Goal: Task Accomplishment & Management: Use online tool/utility

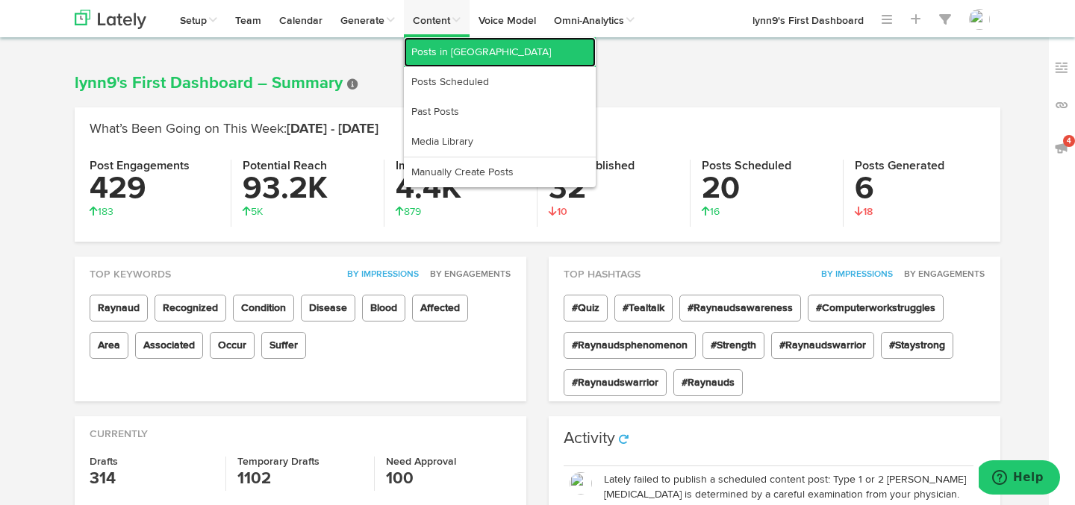
click at [452, 54] on link "Posts in [GEOGRAPHIC_DATA]" at bounding box center [500, 52] width 192 height 30
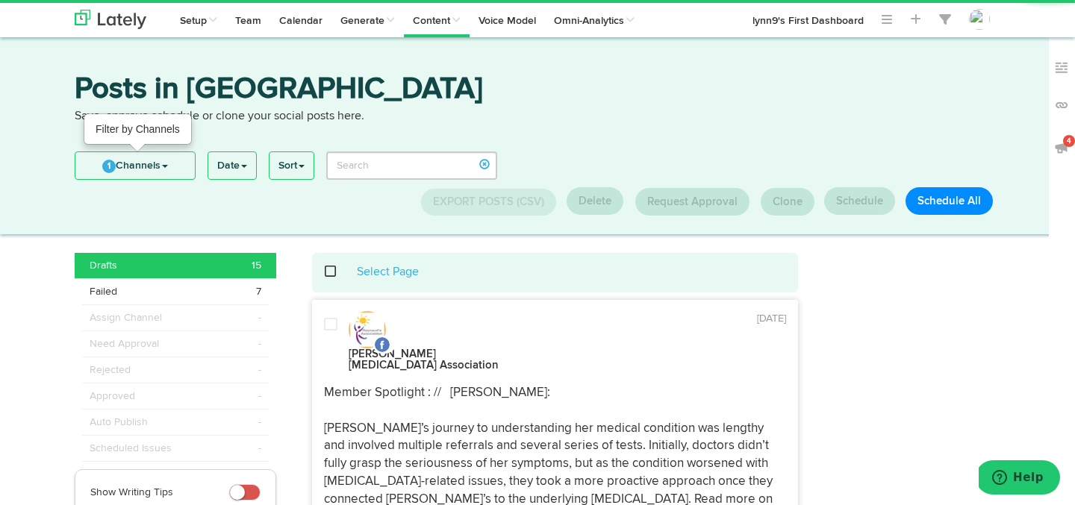
click at [96, 162] on link "1 Channels" at bounding box center [134, 165] width 119 height 27
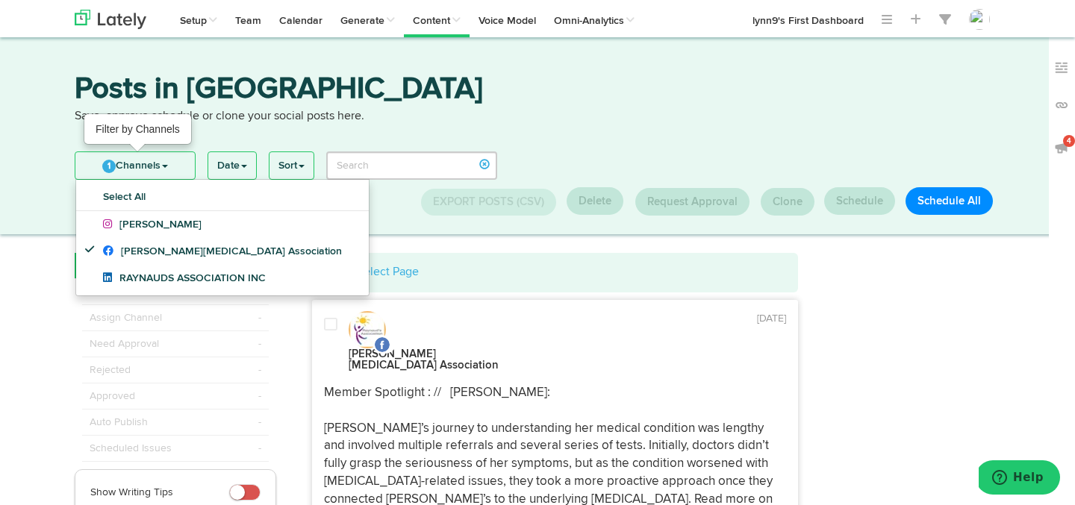
click at [94, 166] on link "1 Channels" at bounding box center [134, 165] width 119 height 27
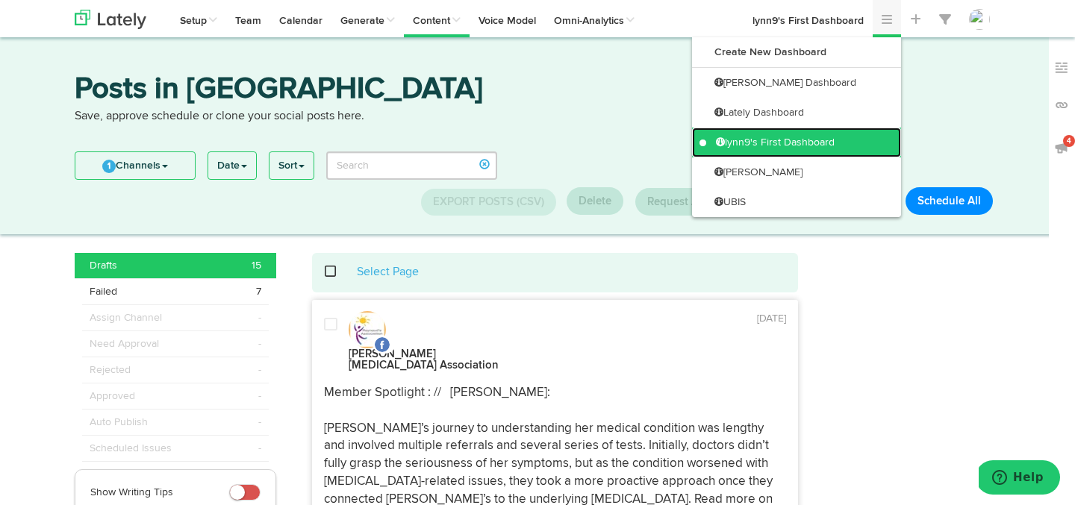
click at [716, 143] on link "lynn9's First Dashboard" at bounding box center [796, 143] width 209 height 30
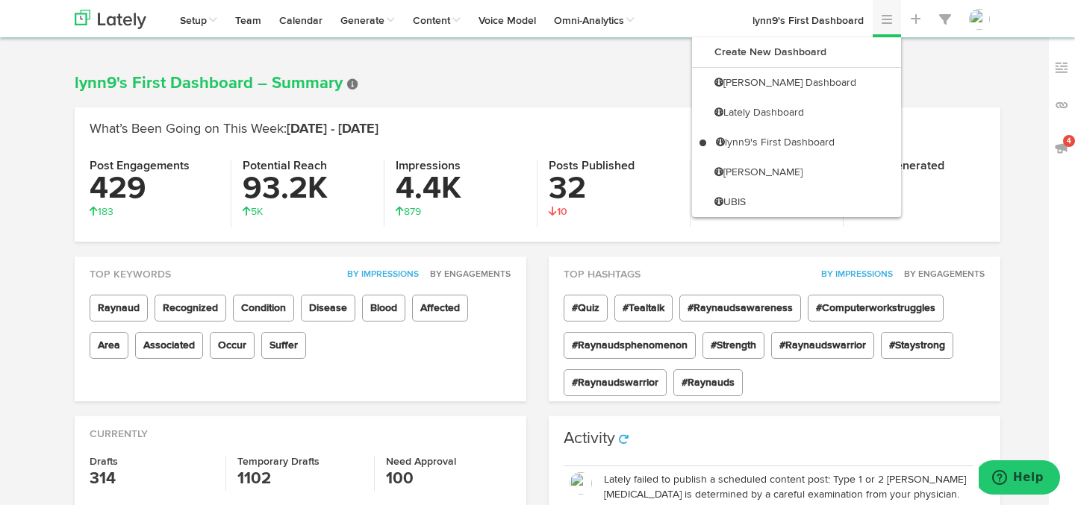
click at [885, 21] on span at bounding box center [887, 19] width 10 height 12
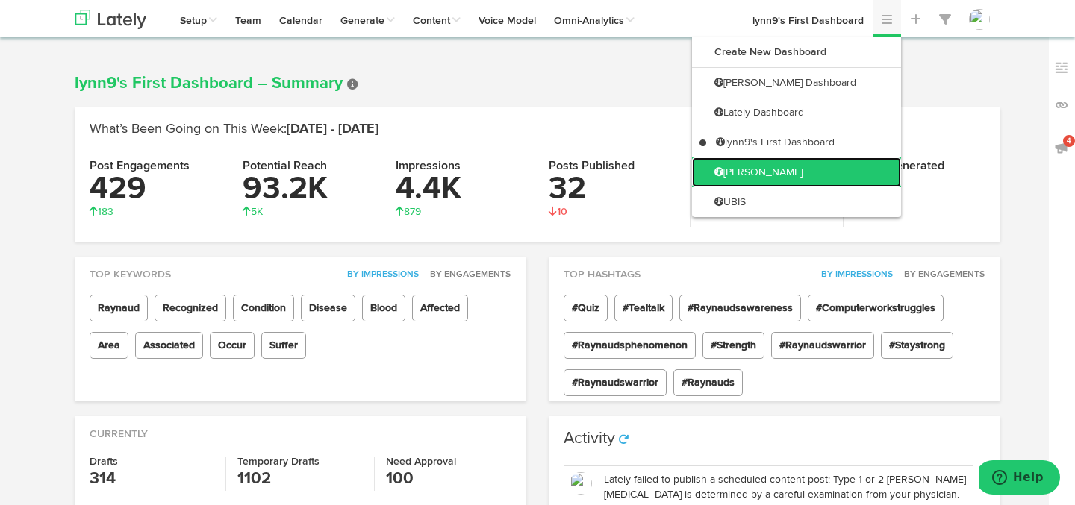
click at [848, 177] on link "[PERSON_NAME]" at bounding box center [796, 173] width 209 height 30
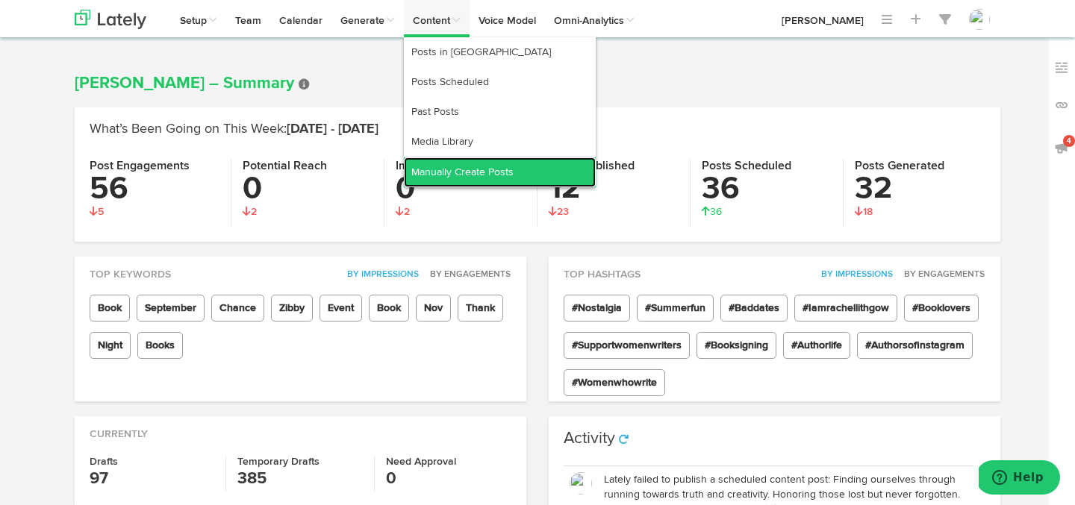
click at [431, 174] on link "Manually Create Posts" at bounding box center [500, 173] width 192 height 30
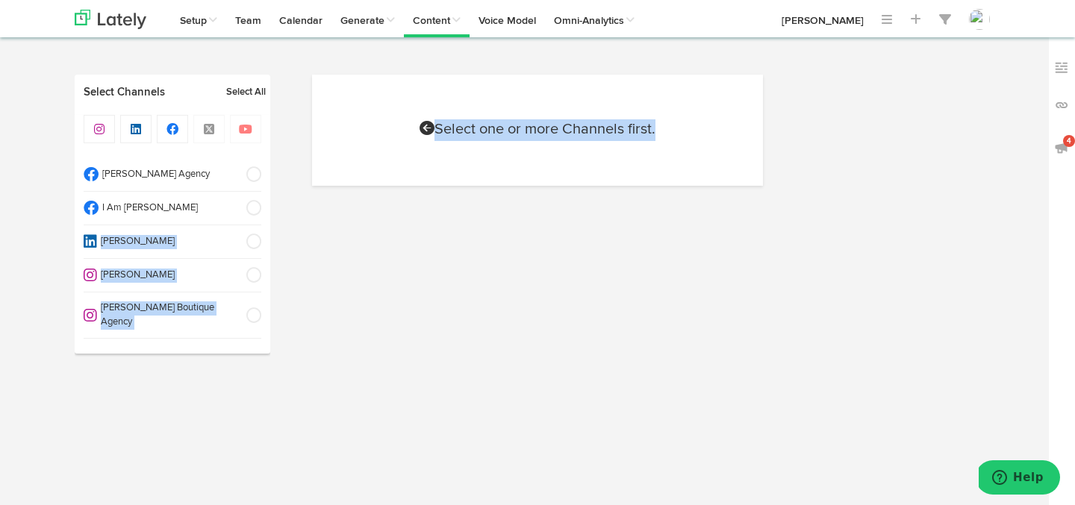
click at [256, 208] on span at bounding box center [249, 208] width 25 height 15
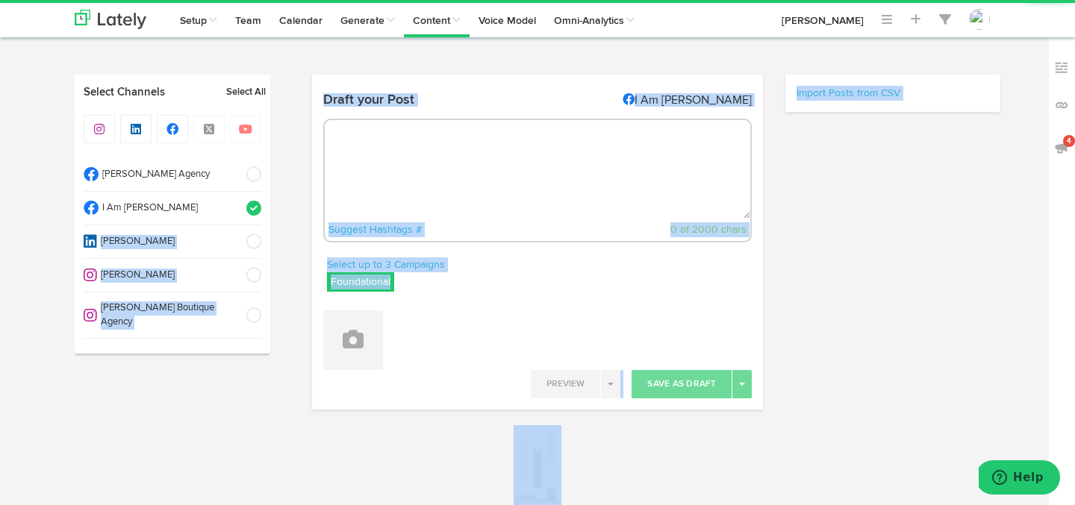
radio input "true"
select select "8"
select select "41"
select select "PM"
click at [258, 235] on span at bounding box center [249, 241] width 25 height 15
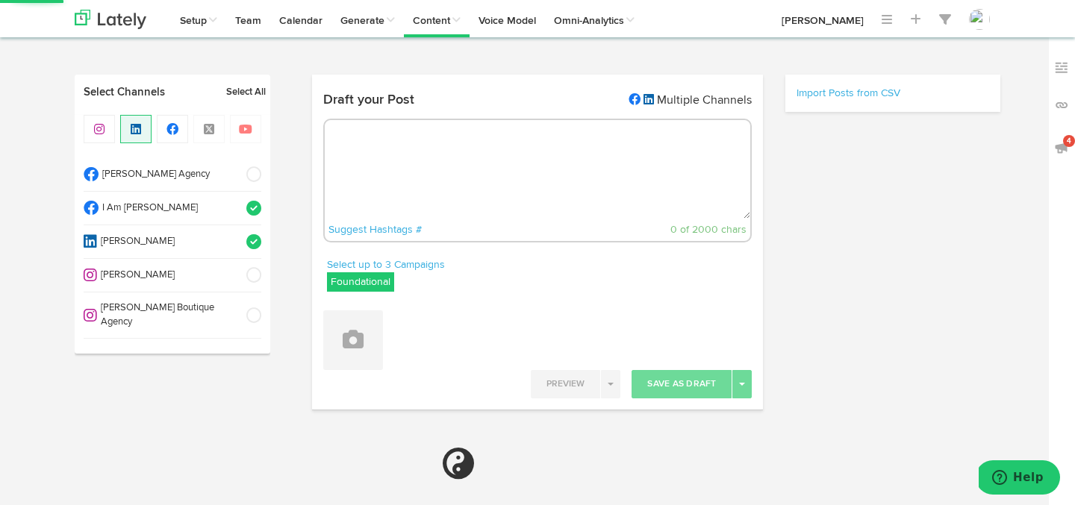
select select "11"
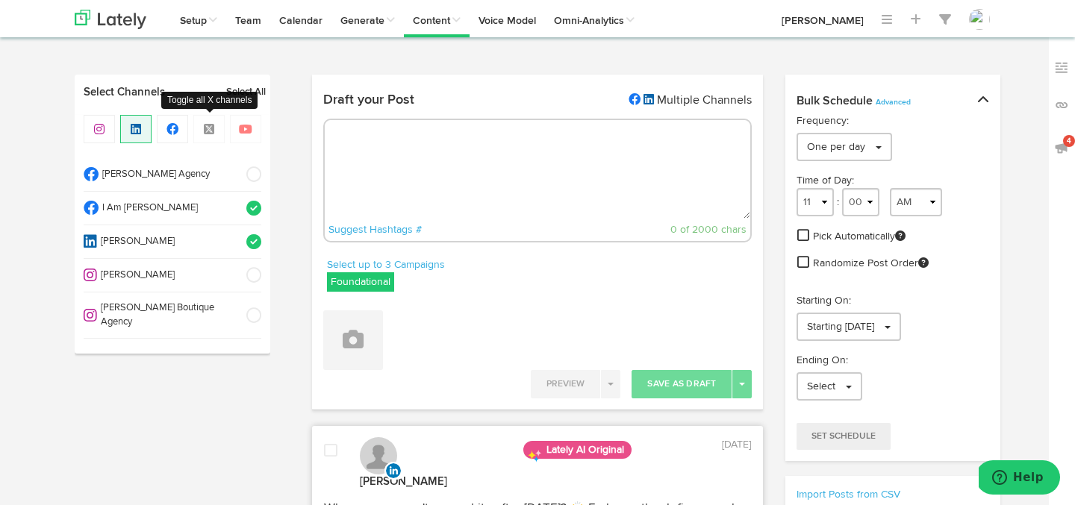
click at [211, 135] on span at bounding box center [208, 129] width 31 height 28
click at [389, 143] on textarea at bounding box center [538, 169] width 426 height 99
paste textarea "We are just shy of a month away from my official #booklaunch of My Year of Real…"
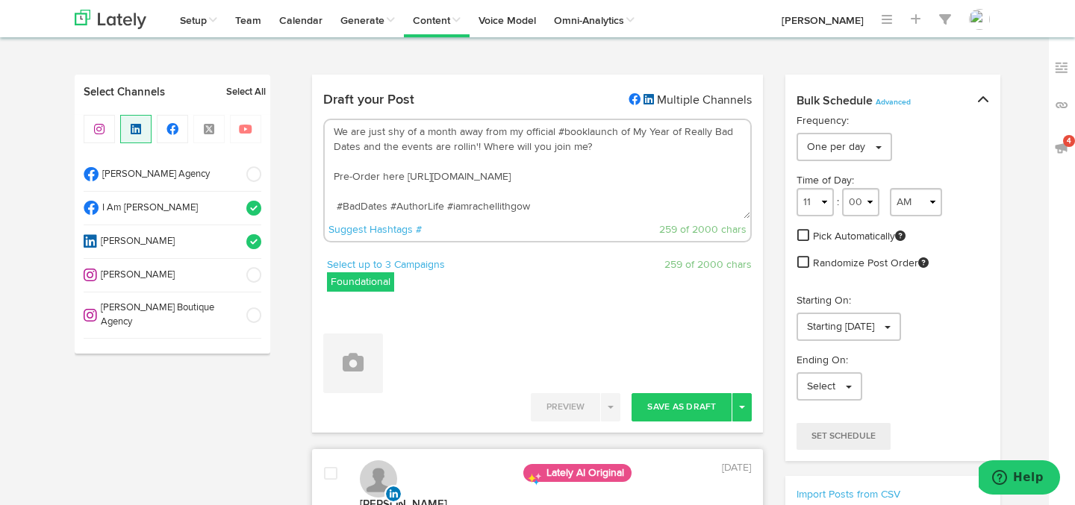
click at [338, 205] on textarea "We are just shy of a month away from my official #booklaunch of My Year of Real…" at bounding box center [538, 169] width 426 height 99
type textarea "We are just shy of a month away from my official #booklaunch of My Year of Real…"
click at [352, 281] on label "Foundational" at bounding box center [360, 281] width 67 height 19
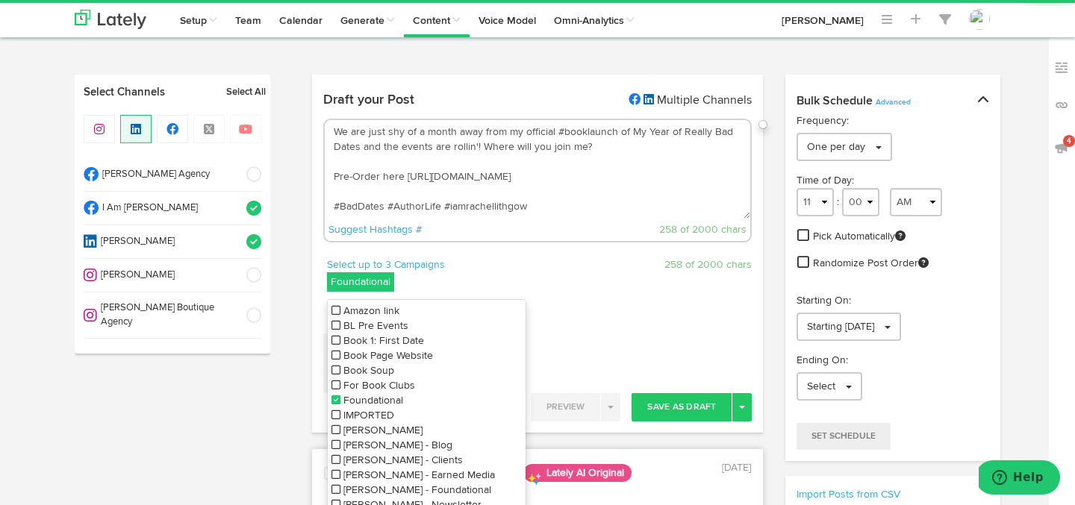
click at [334, 401] on icon at bounding box center [335, 400] width 9 height 10
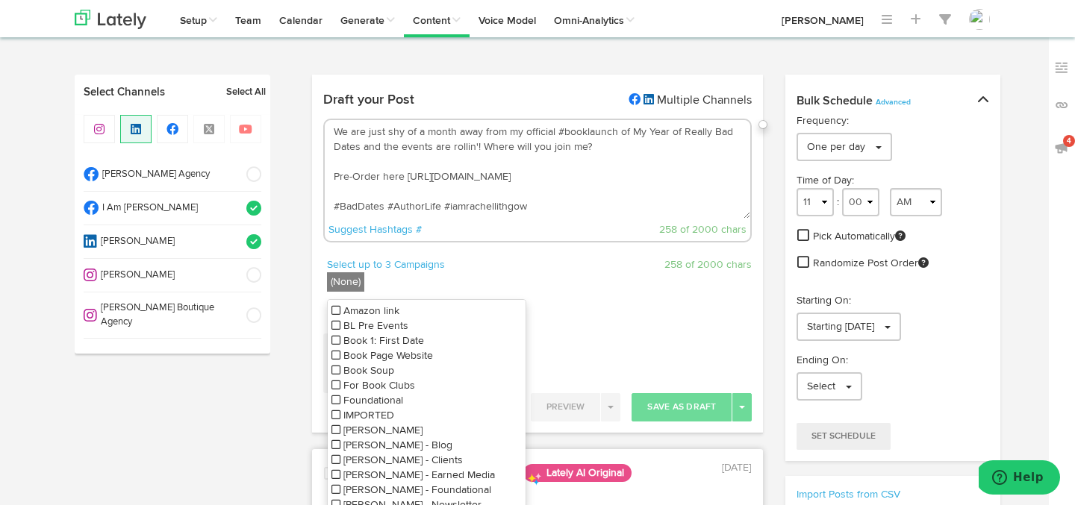
click at [335, 324] on icon at bounding box center [335, 325] width 9 height 10
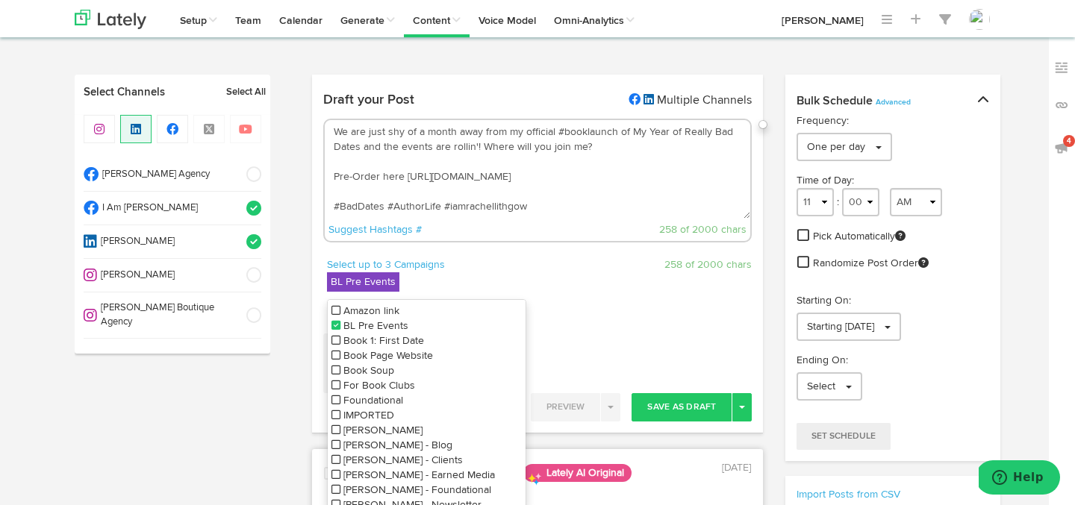
click at [516, 252] on div "Draft your Post Multiple Channels We are just shy of a month away from my offic…" at bounding box center [538, 172] width 452 height 172
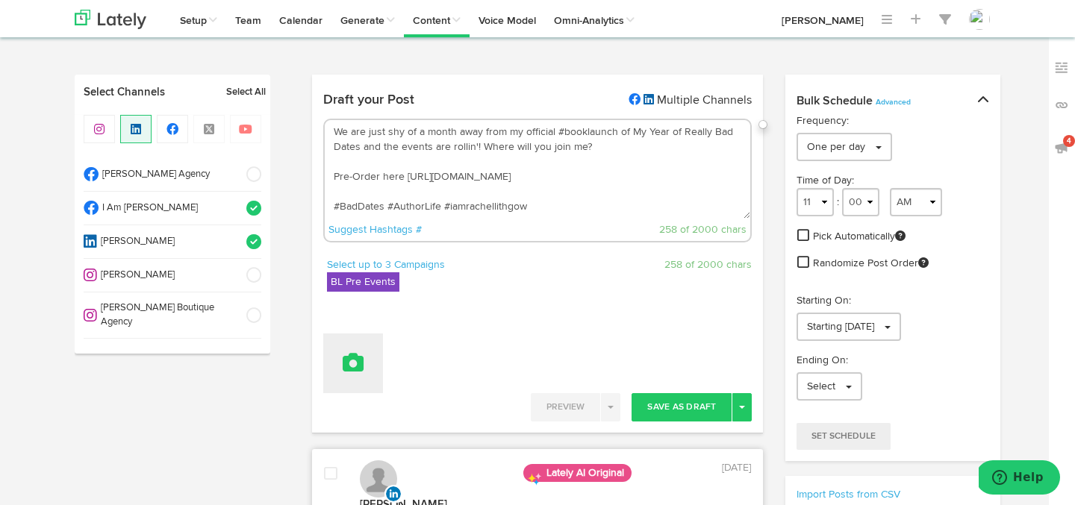
click at [341, 344] on button at bounding box center [353, 364] width 60 height 60
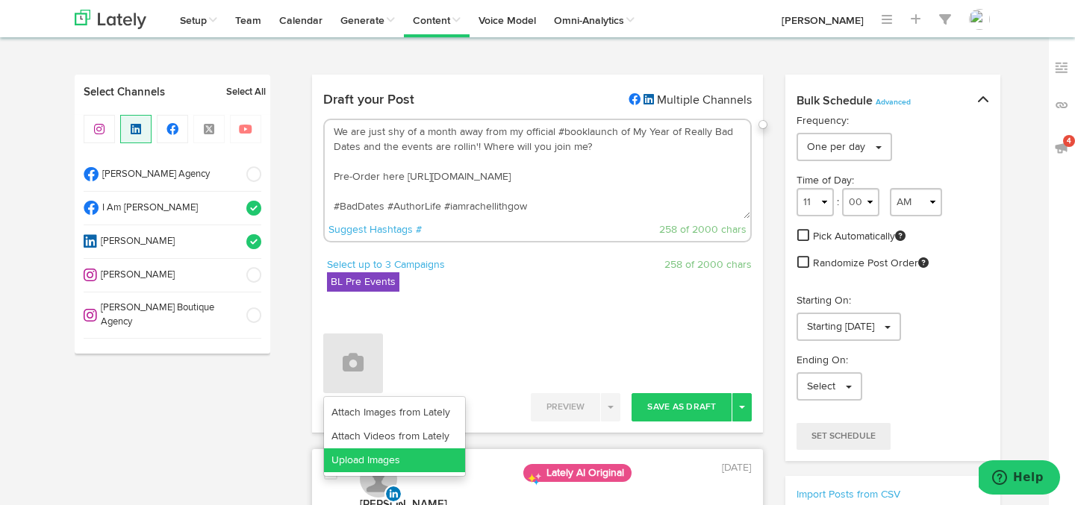
click at [334, 465] on link "Upload Images" at bounding box center [394, 461] width 141 height 24
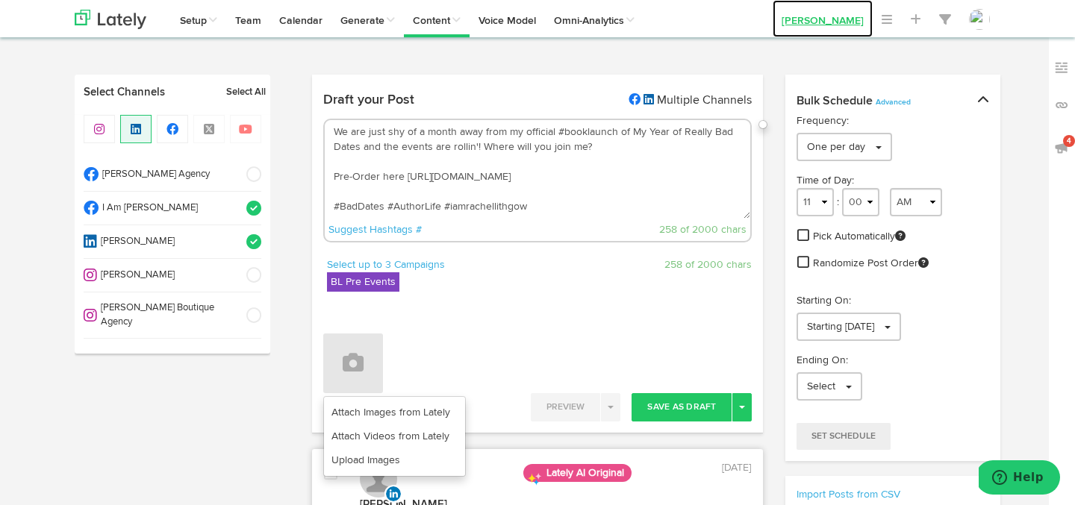
click at [835, 19] on link "[PERSON_NAME]" at bounding box center [823, 18] width 100 height 37
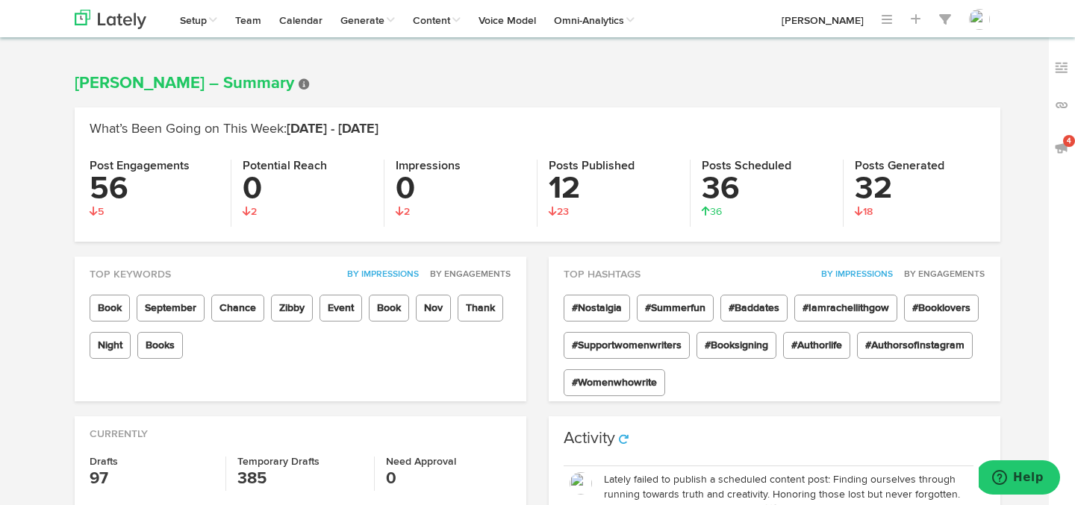
click at [806, 21] on link "[PERSON_NAME]" at bounding box center [823, 18] width 100 height 37
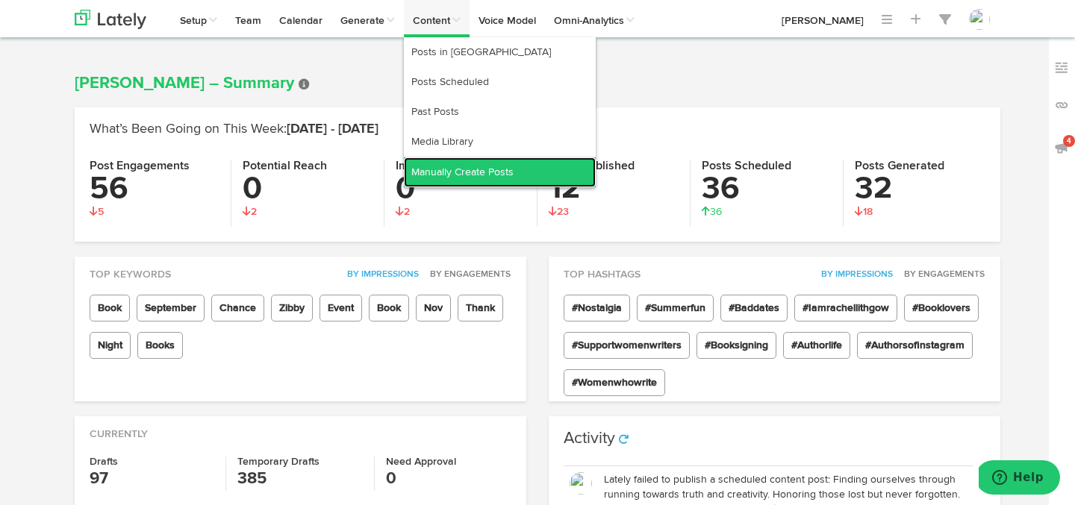
click at [442, 174] on link "Manually Create Posts" at bounding box center [500, 173] width 192 height 30
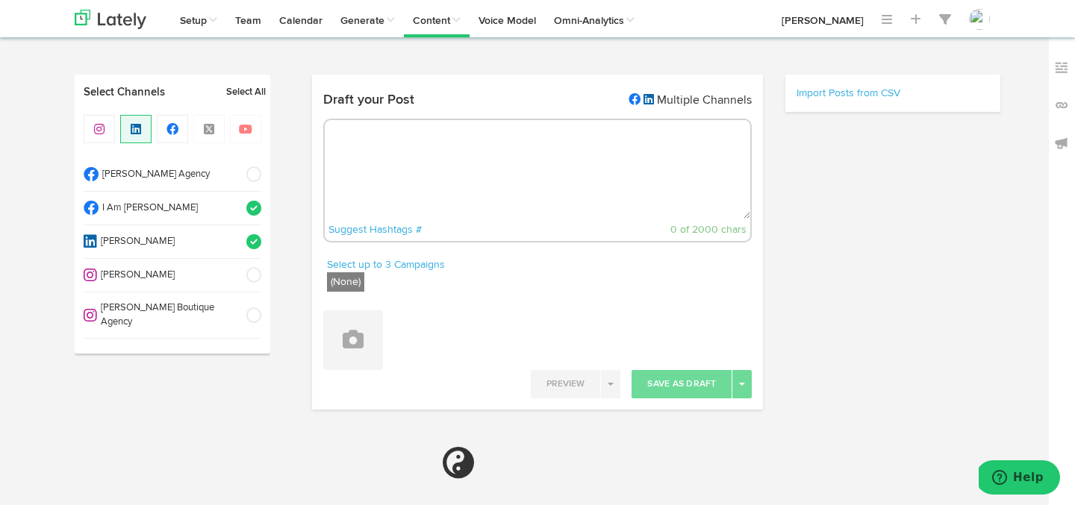
radio input "true"
select select "8"
select select "42"
select select "PM"
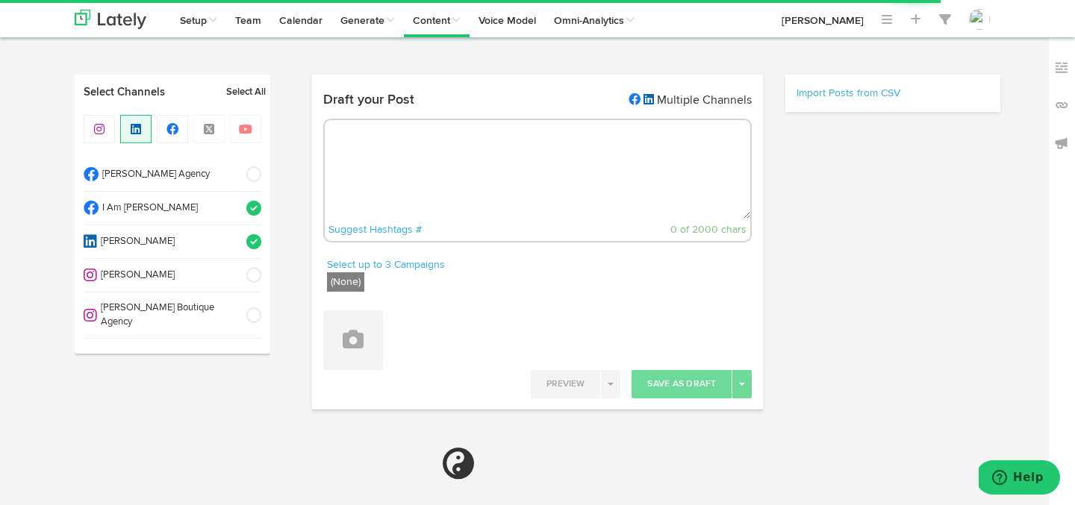
select select "11"
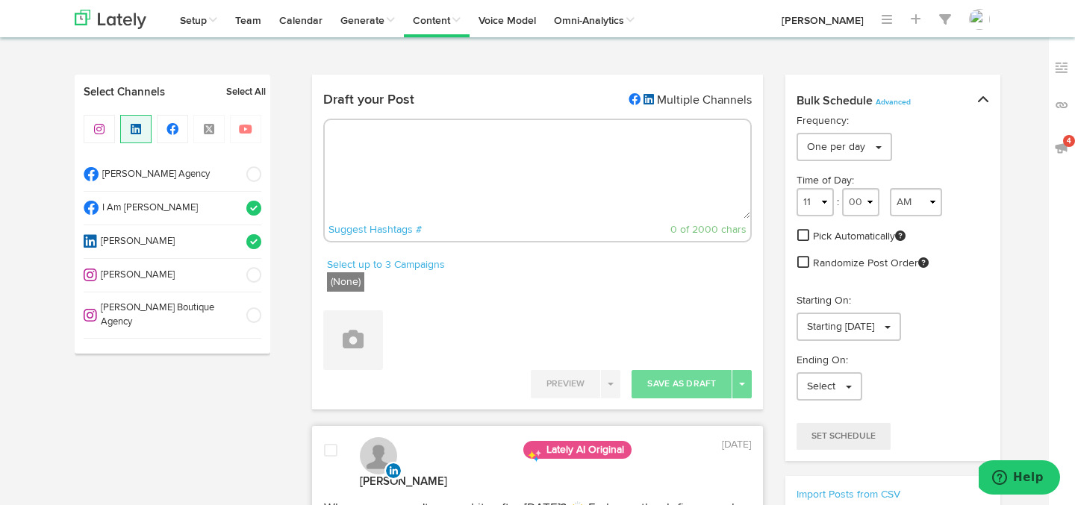
click at [384, 330] on div at bounding box center [537, 339] width 429 height 28
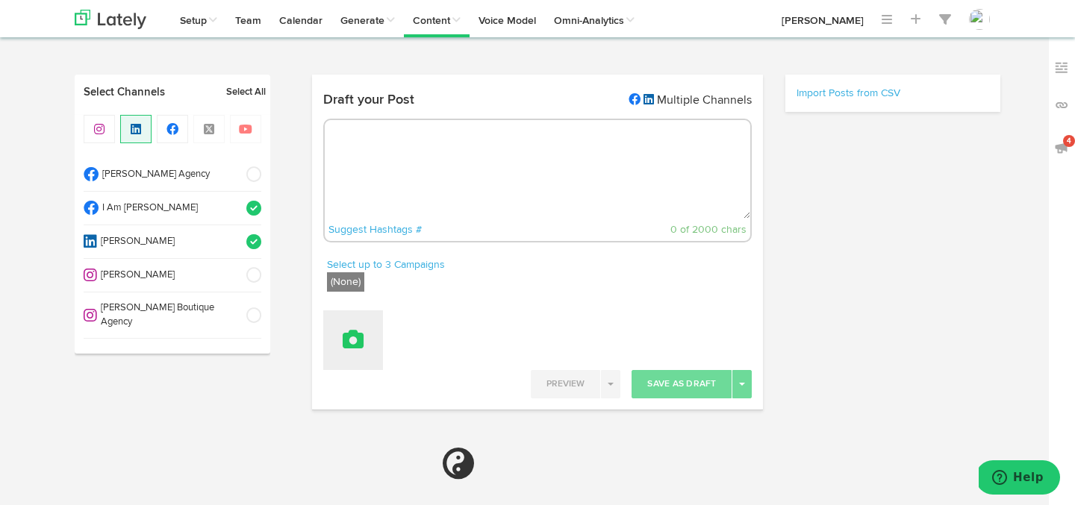
select select "11"
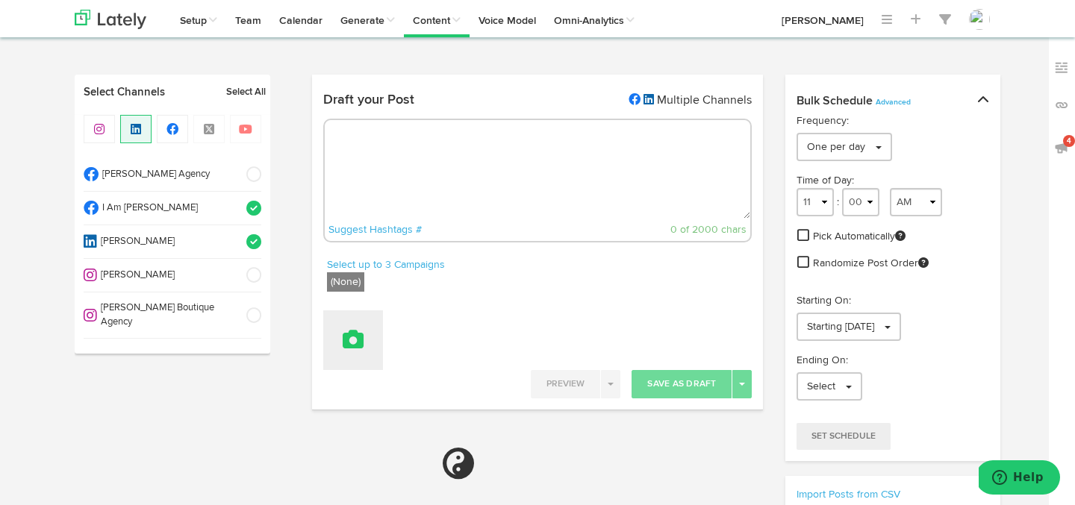
click at [370, 335] on button at bounding box center [353, 341] width 60 height 60
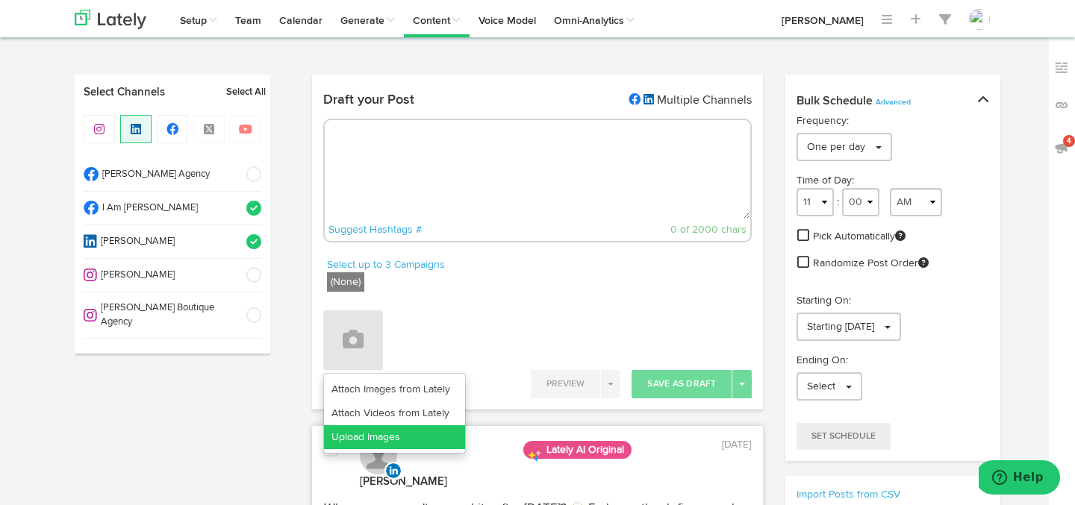
click at [348, 431] on link "Upload Images" at bounding box center [394, 437] width 141 height 24
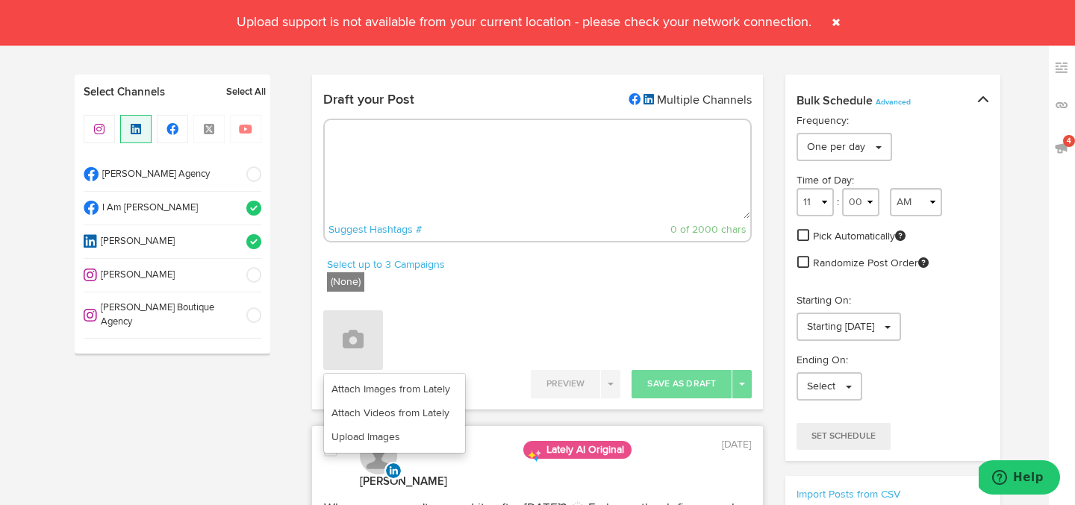
click at [835, 26] on span at bounding box center [836, 22] width 24 height 24
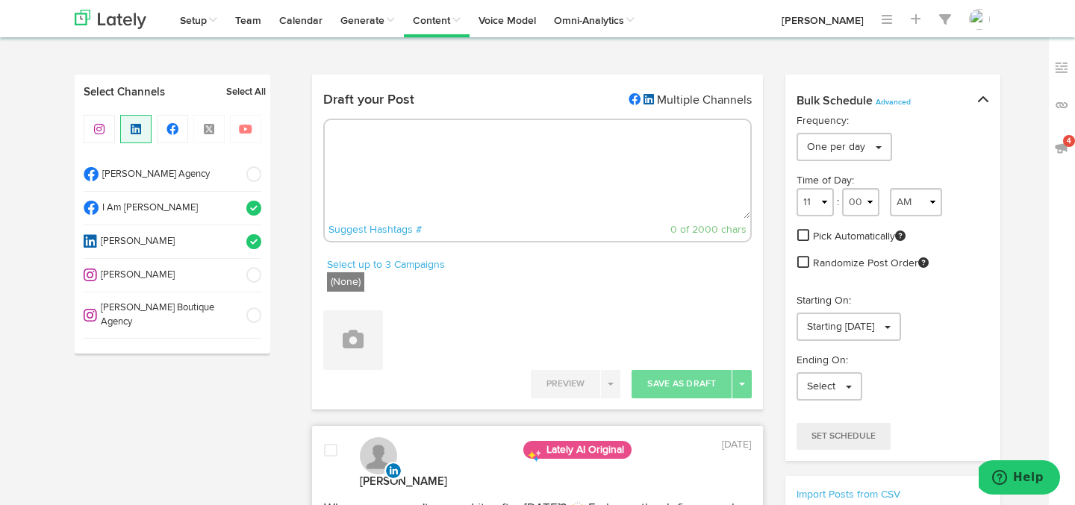
click at [782, 87] on div "Bulk Schedule Advanced Frequency: One per day One every 30 minutes 1 per day 1 …" at bounding box center [892, 328] width 237 height 506
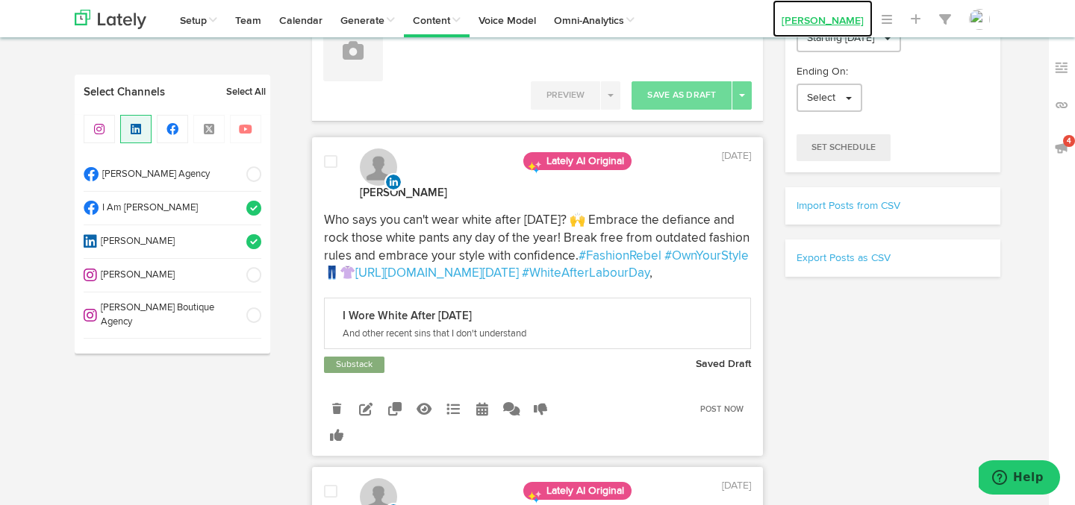
click at [803, 13] on link "[PERSON_NAME]" at bounding box center [823, 18] width 100 height 37
